Goal: Entertainment & Leisure: Consume media (video, audio)

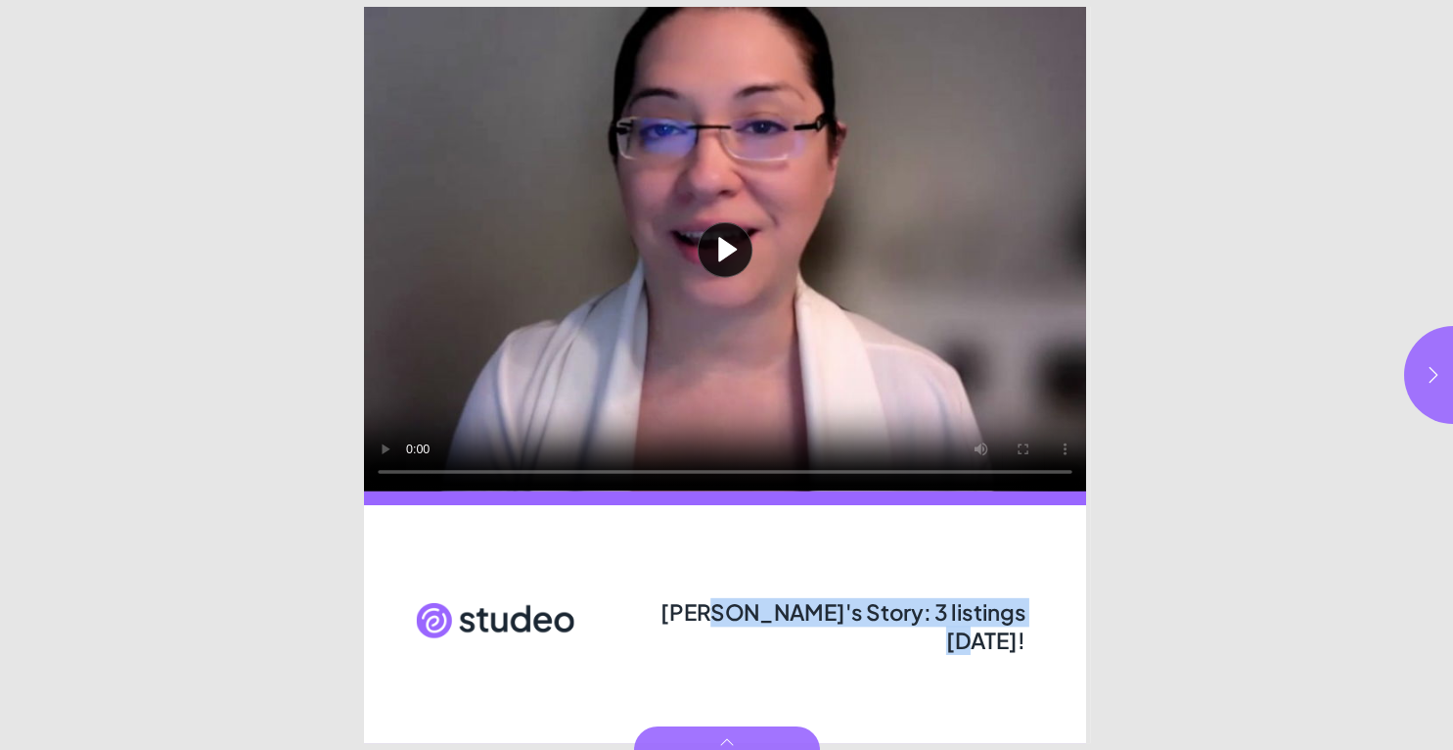
drag, startPoint x: 710, startPoint y: 616, endPoint x: 1021, endPoint y: 615, distance: 311.2
click at [1021, 615] on span "[PERSON_NAME]'s Story: 3 listings [DATE]!" at bounding box center [843, 625] width 365 height 57
click at [1419, 381] on button "button" at bounding box center [1453, 375] width 98 height 98
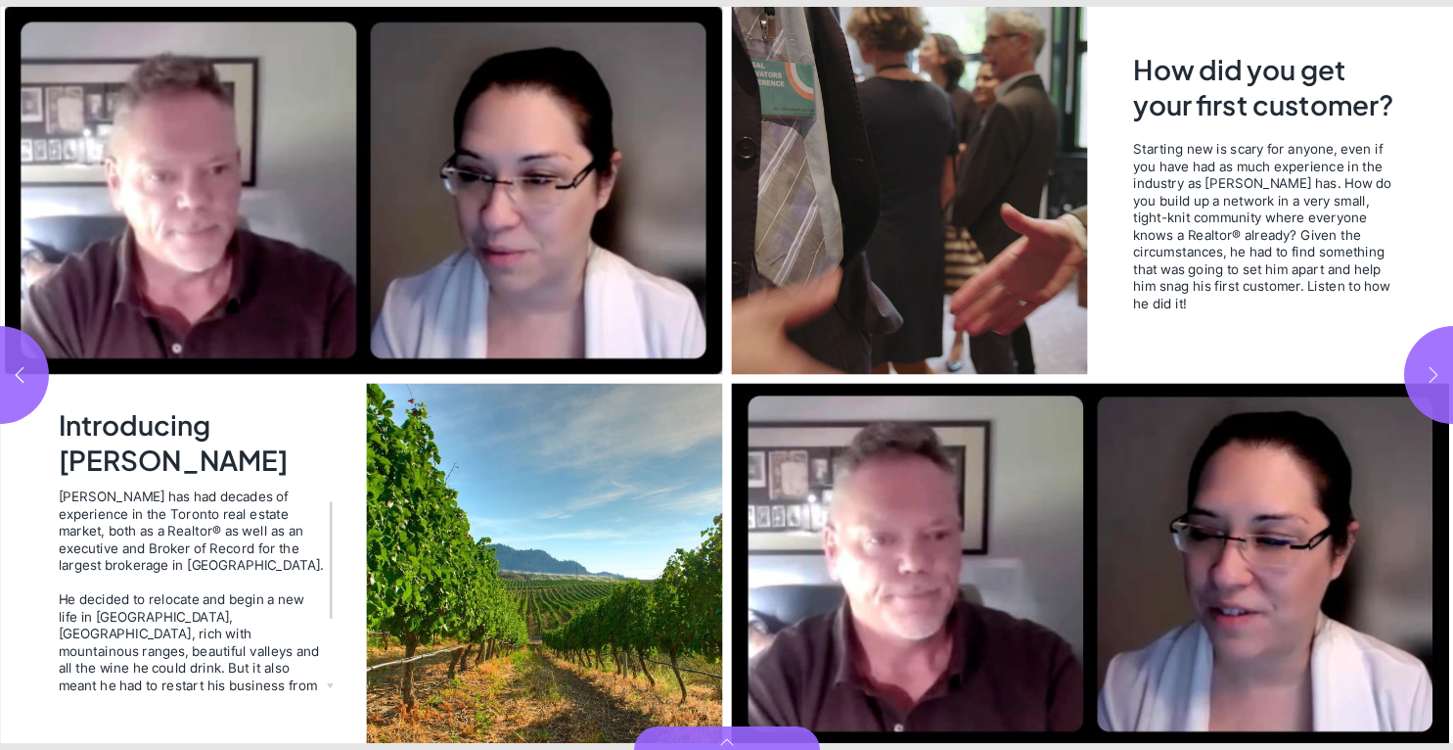
click at [1419, 381] on button "button" at bounding box center [1453, 375] width 98 height 98
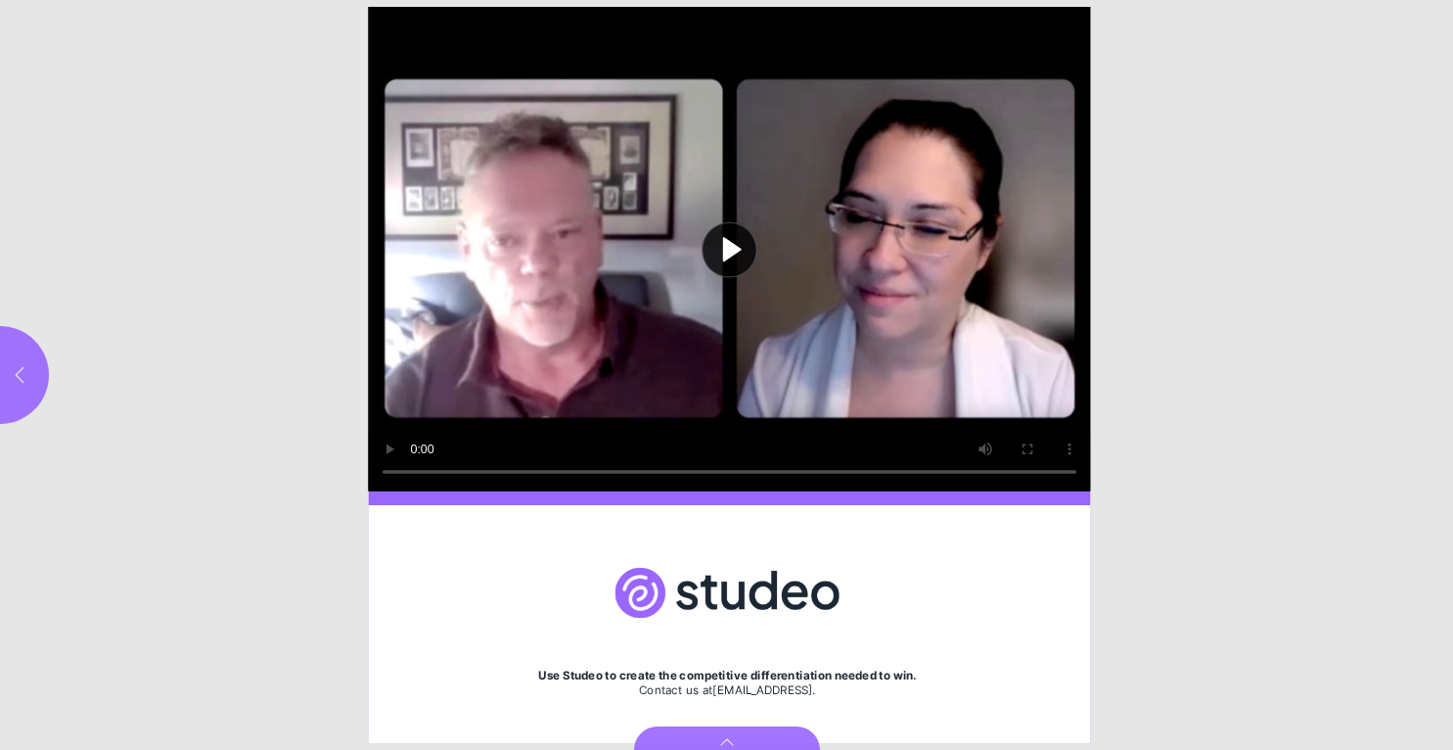
click at [3, 366] on button "button" at bounding box center [0, 375] width 98 height 98
type input "***"
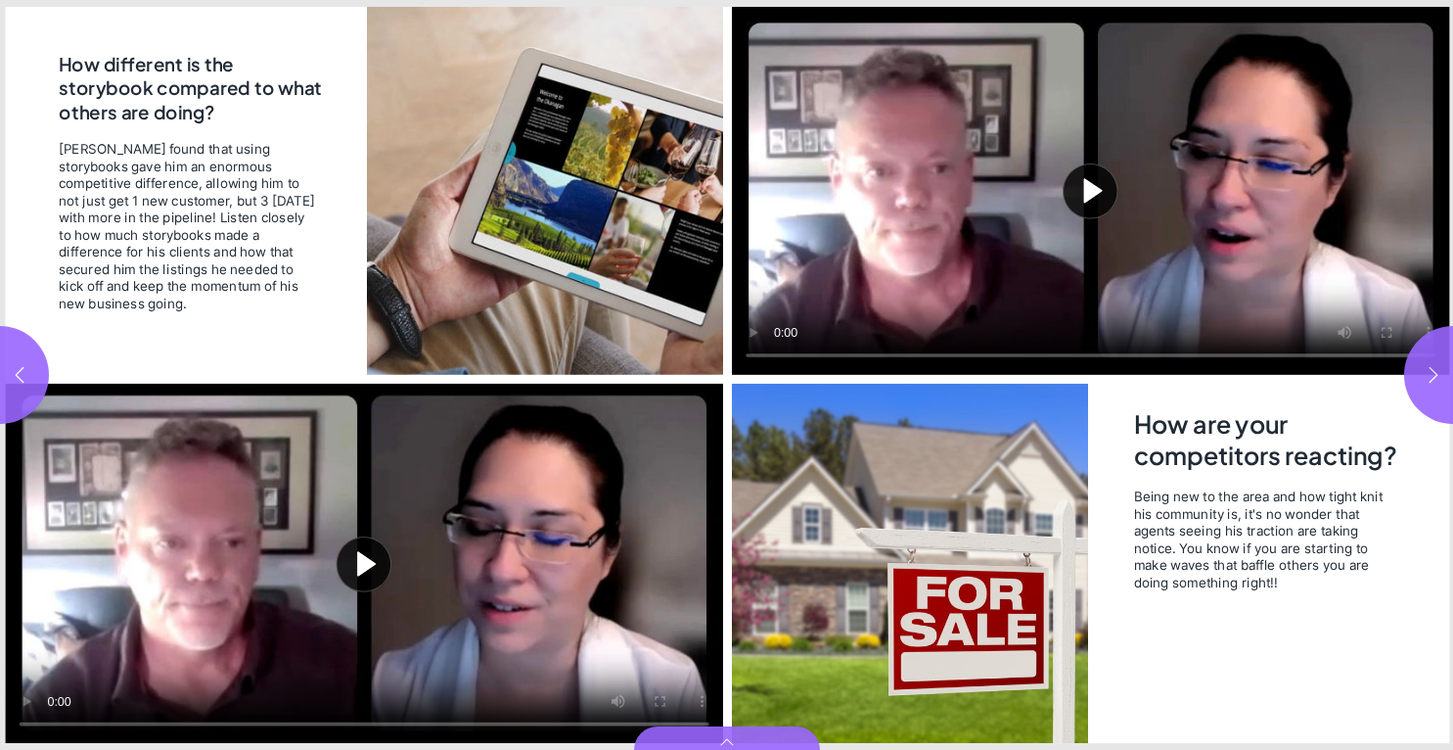
click at [322, 547] on button "Play video" at bounding box center [364, 564] width 718 height 360
click at [326, 553] on video "Video" at bounding box center [364, 564] width 718 height 360
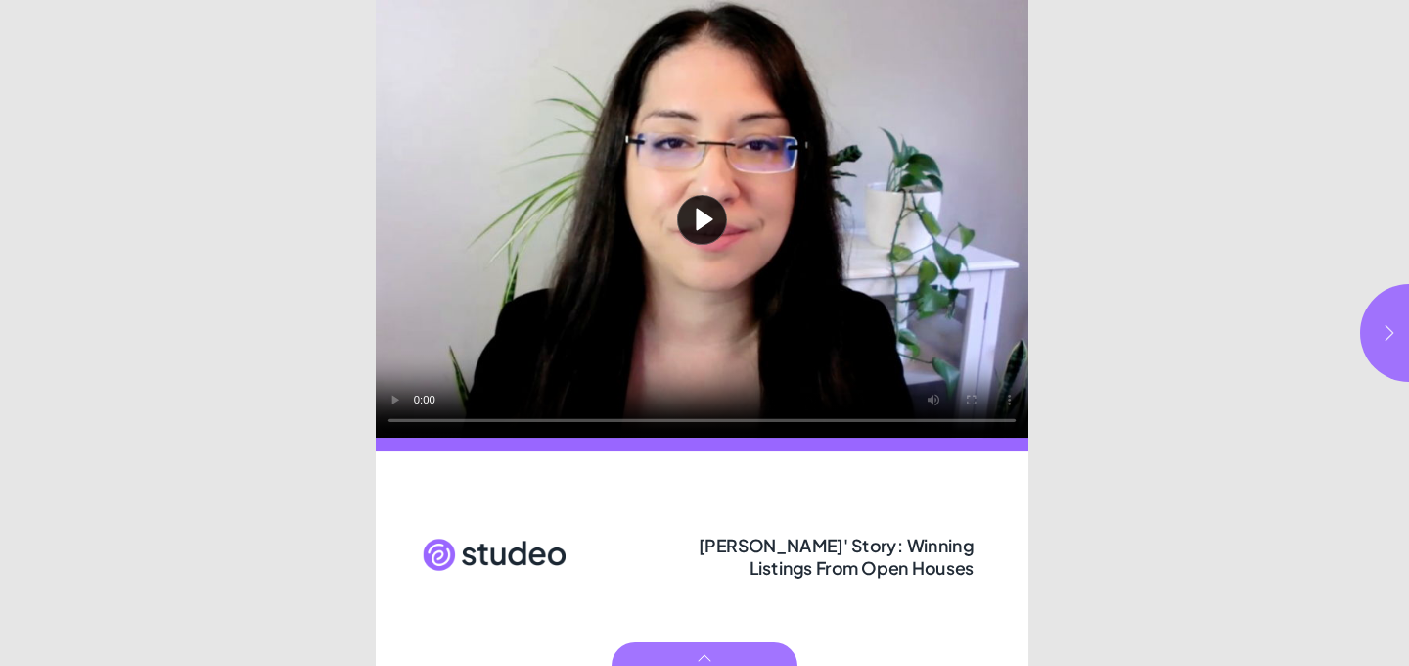
click at [1389, 330] on icon "button" at bounding box center [1390, 333] width 20 height 20
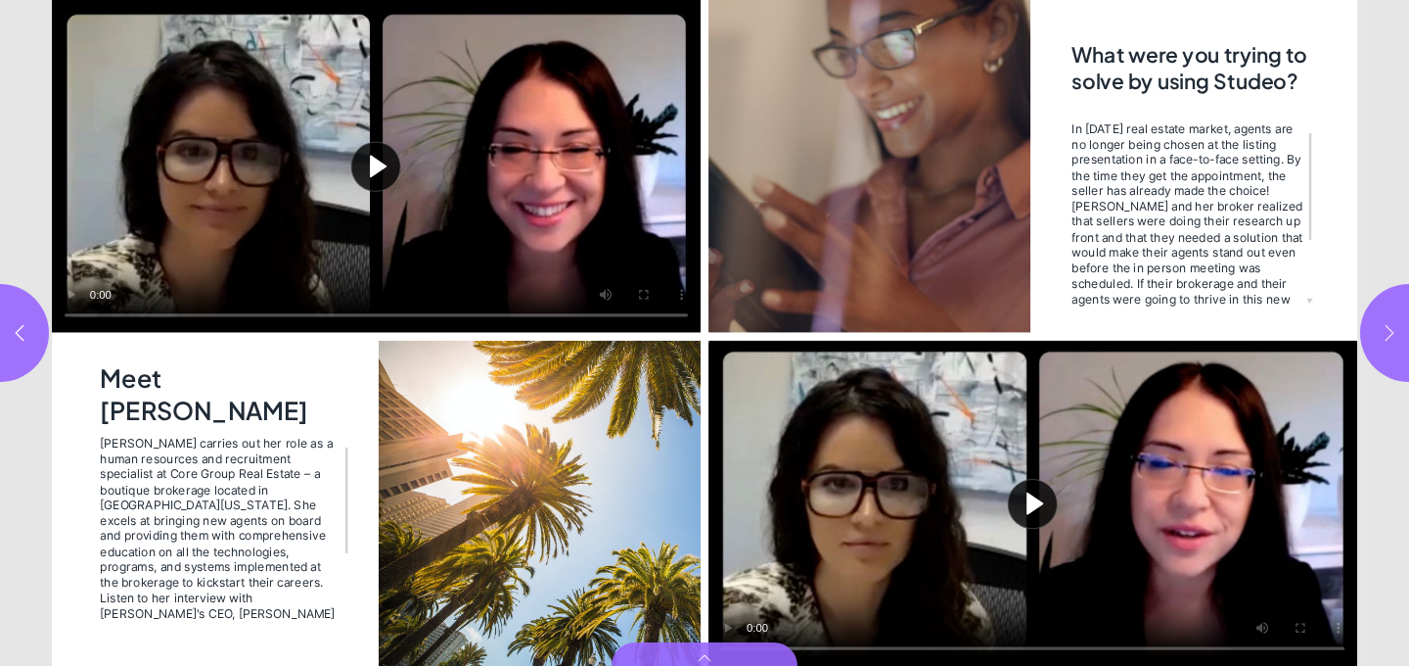
click at [1389, 330] on icon "button" at bounding box center [1390, 333] width 20 height 20
type input "***"
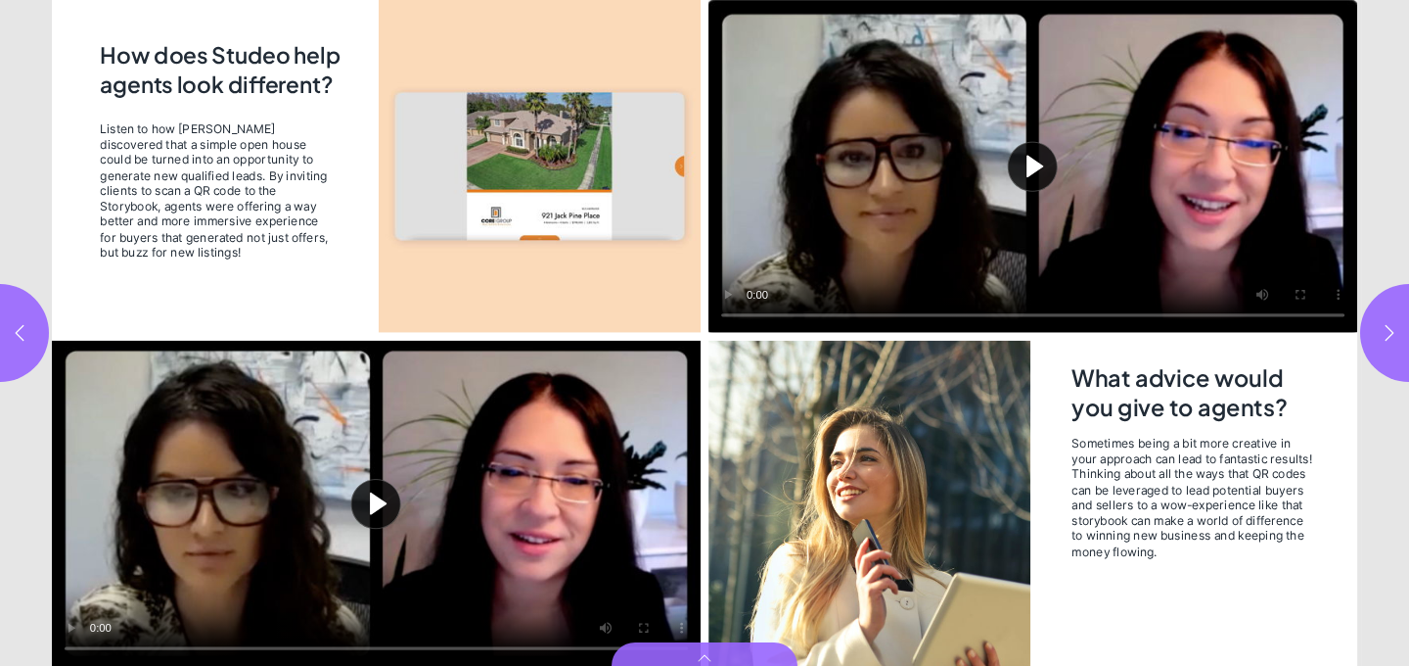
click at [375, 467] on button "Play video" at bounding box center [376, 503] width 649 height 325
click at [259, 269] on div "Listen to how Jess discovered that a simple open house could be turned into an …" at bounding box center [217, 214] width 234 height 186
click at [275, 490] on video "Video" at bounding box center [376, 503] width 649 height 325
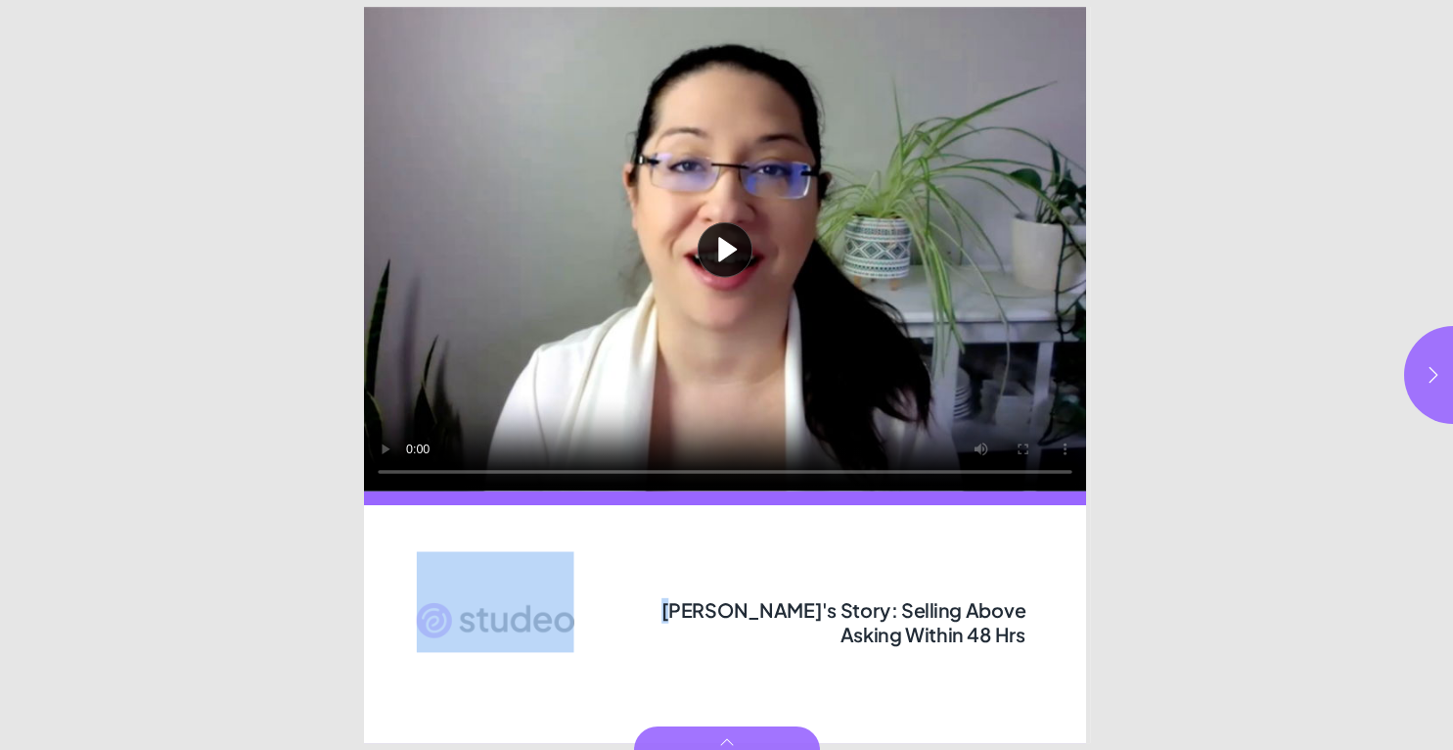
drag, startPoint x: 688, startPoint y: 607, endPoint x: 1039, endPoint y: 639, distance: 352.8
click at [1039, 639] on div "Play video Vanessa's Story: Selling Above Asking Within 48 Hrs" at bounding box center [727, 375] width 726 height 736
click at [1422, 375] on button "button" at bounding box center [1453, 375] width 98 height 98
type input "***"
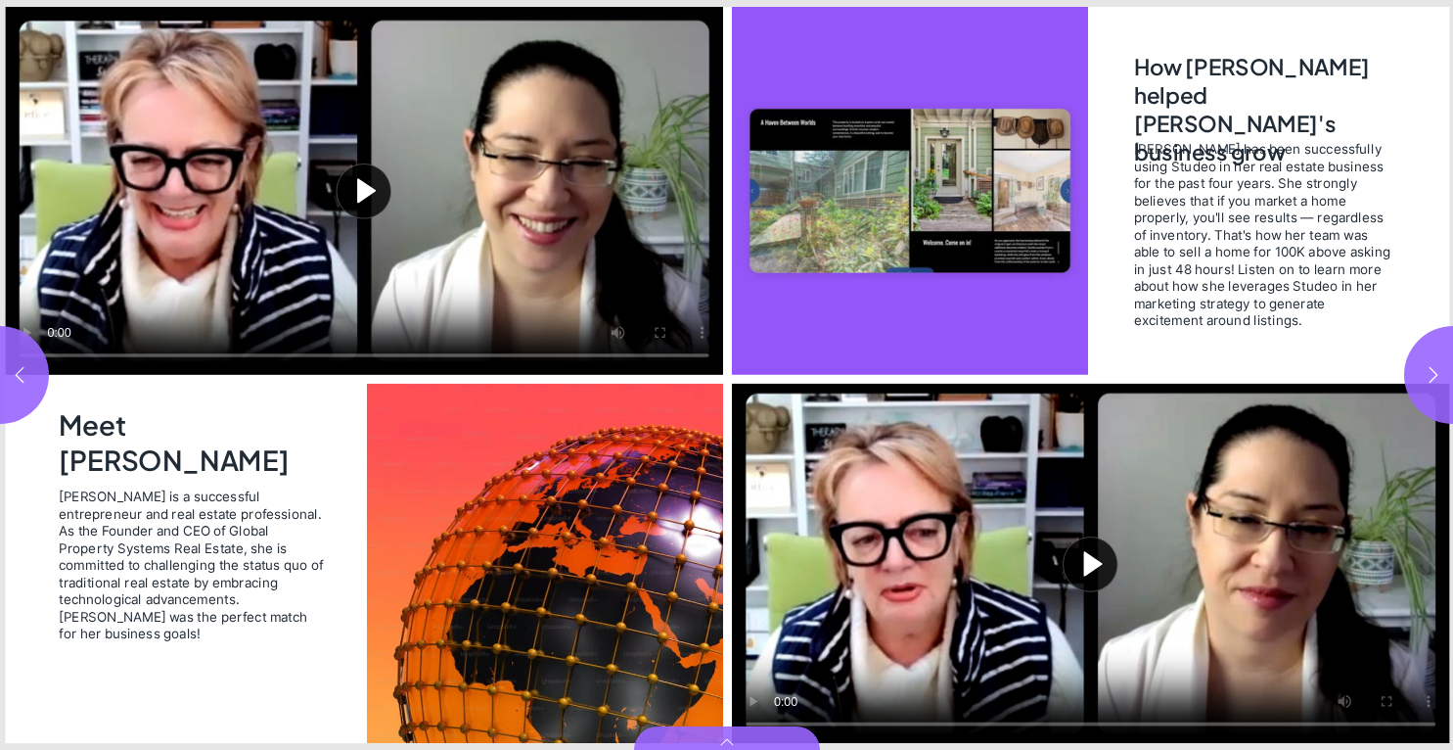
click at [1076, 572] on button "Play video" at bounding box center [1090, 564] width 718 height 360
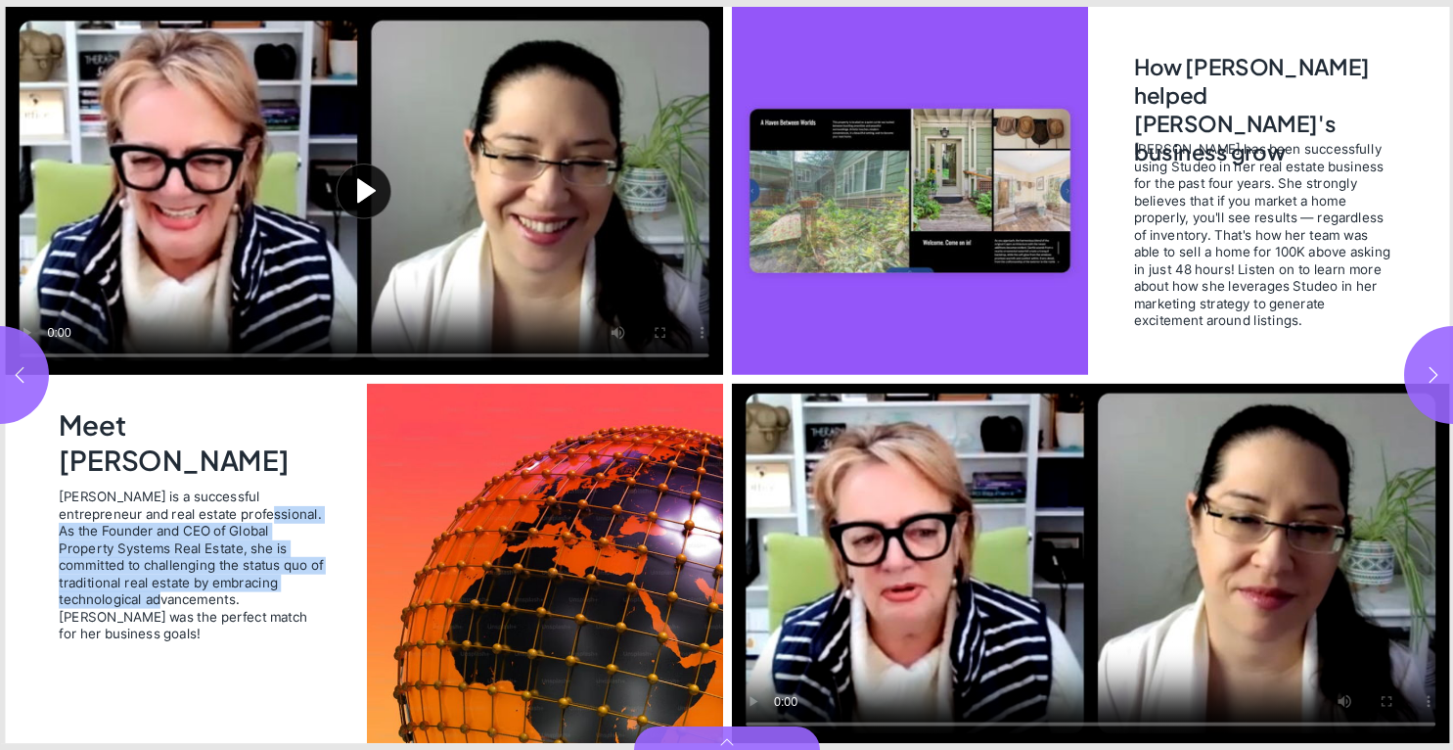
drag, startPoint x: 212, startPoint y: 509, endPoint x: 280, endPoint y: 580, distance: 98.3
click at [280, 580] on span "Vanessa is a successful entrepreneur and real estate professional. As the Found…" at bounding box center [192, 565] width 267 height 154
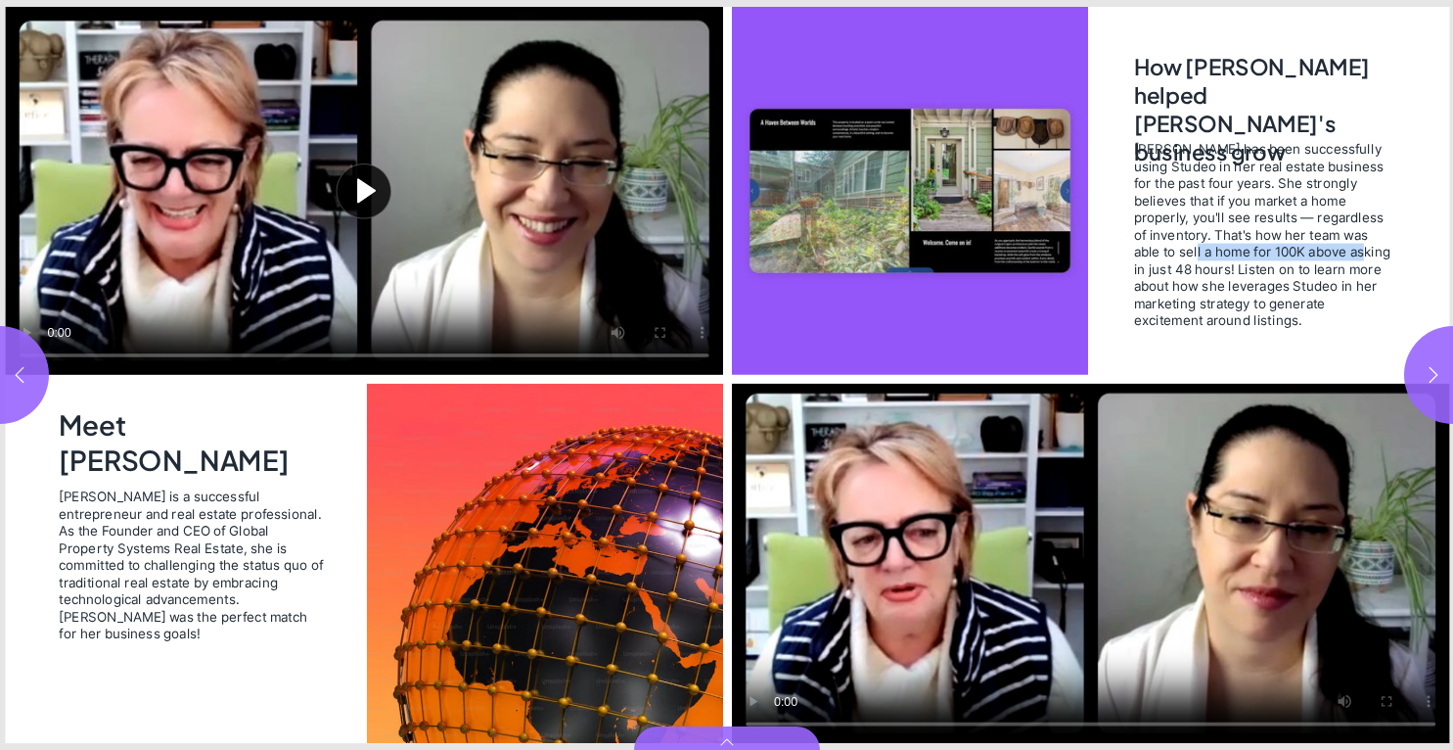
drag, startPoint x: 1151, startPoint y: 253, endPoint x: 1332, endPoint y: 245, distance: 181.3
click at [1332, 245] on span "Vanessa has been successfully using Studeo in her real estate business for the …" at bounding box center [1262, 235] width 258 height 188
click at [1008, 550] on video "Video" at bounding box center [1090, 564] width 718 height 360
click at [217, 548] on span "Vanessa is a successful entrepreneur and real estate professional. As the Found…" at bounding box center [192, 565] width 267 height 154
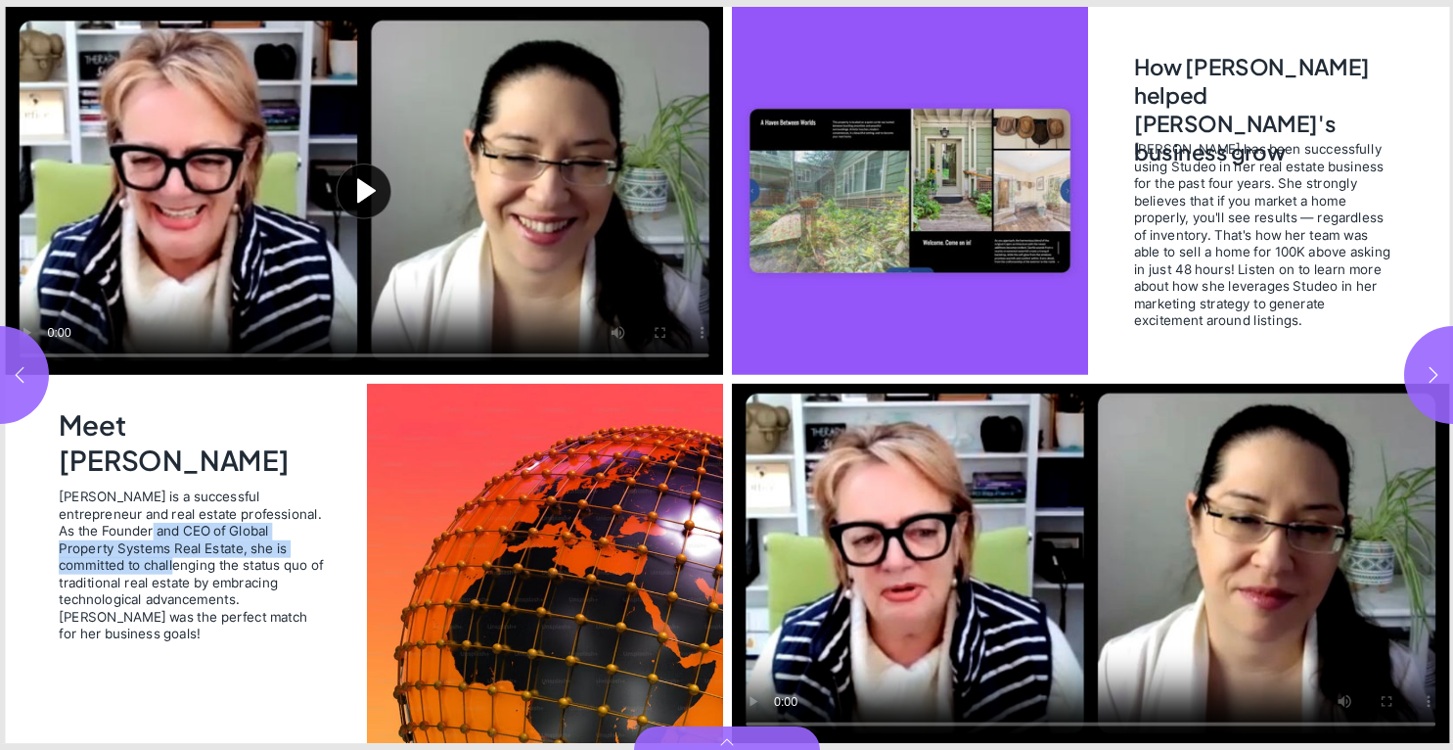
drag, startPoint x: 90, startPoint y: 528, endPoint x: 312, endPoint y: 542, distance: 222.6
click at [312, 542] on span "Vanessa is a successful entrepreneur and real estate professional. As the Found…" at bounding box center [192, 565] width 267 height 154
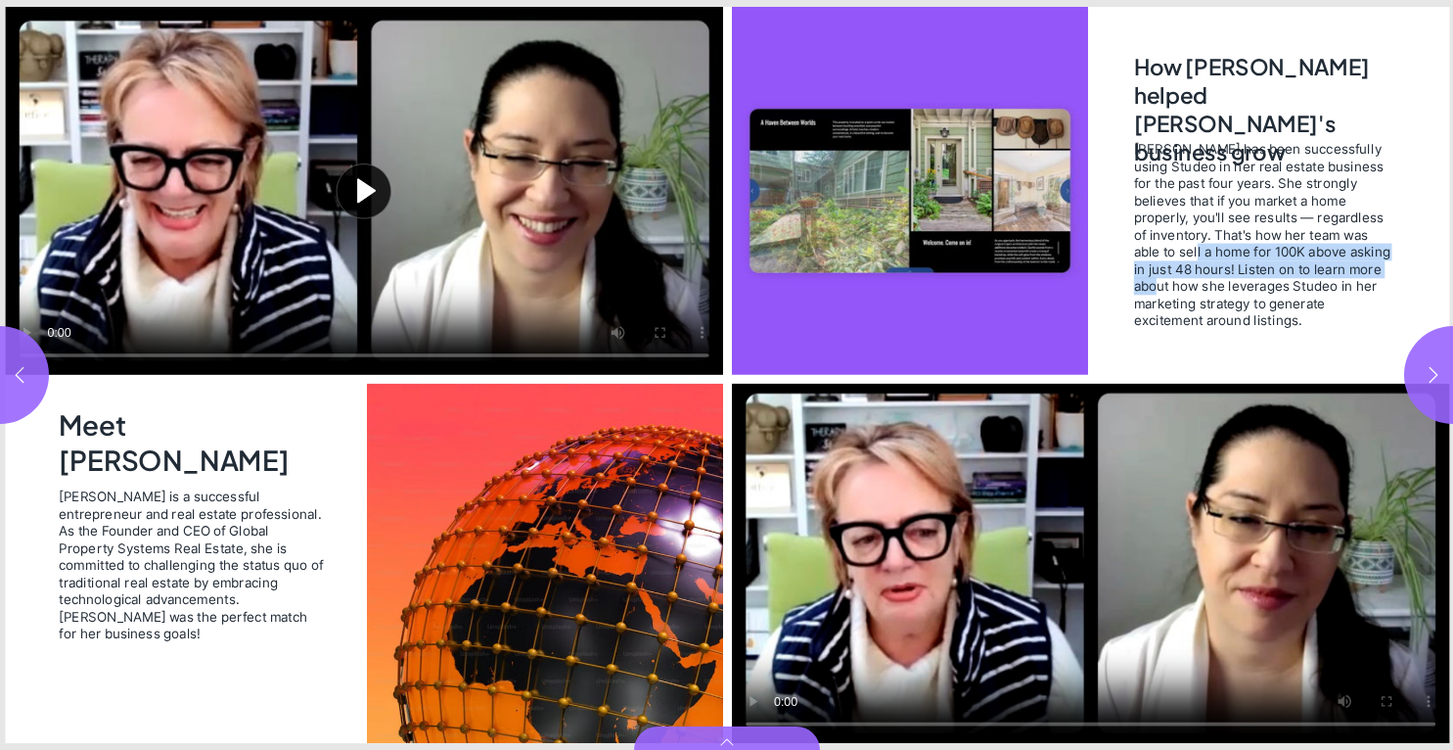
drag, startPoint x: 1146, startPoint y: 248, endPoint x: 1386, endPoint y: 265, distance: 240.4
click at [1386, 265] on span "Vanessa has been successfully using Studeo in her real estate business for the …" at bounding box center [1262, 235] width 258 height 188
